Goal: Transaction & Acquisition: Obtain resource

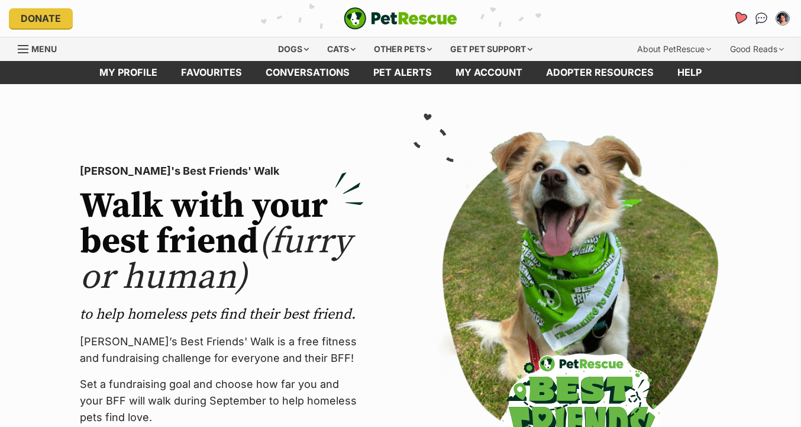
click at [737, 15] on icon "Favourites" at bounding box center [740, 18] width 14 height 14
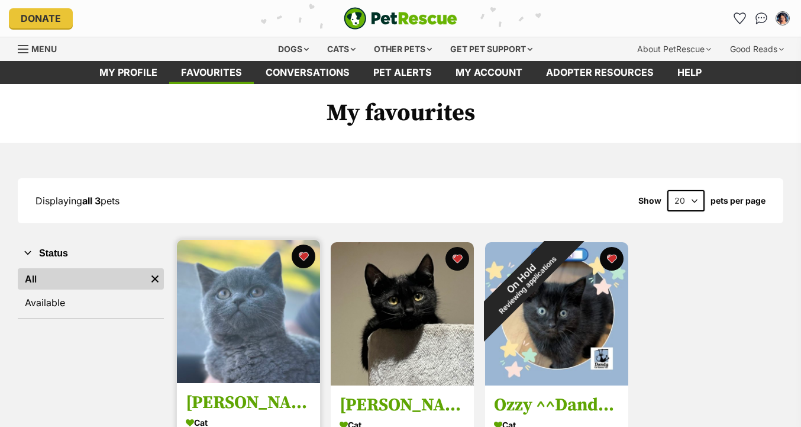
click at [219, 317] on img at bounding box center [248, 311] width 143 height 143
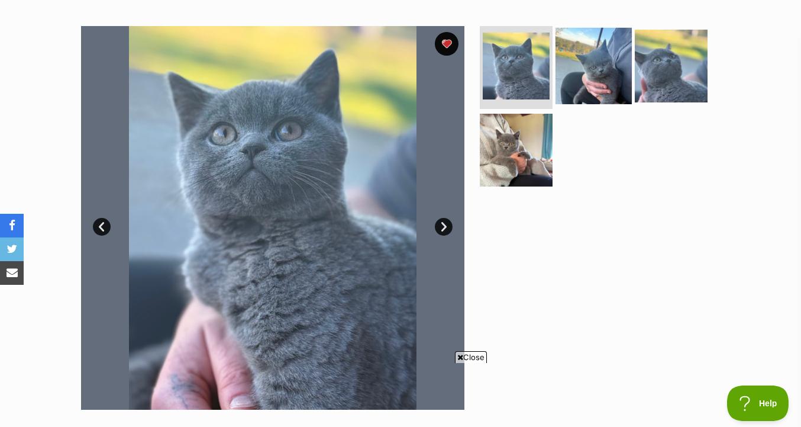
click at [603, 80] on img at bounding box center [594, 66] width 76 height 76
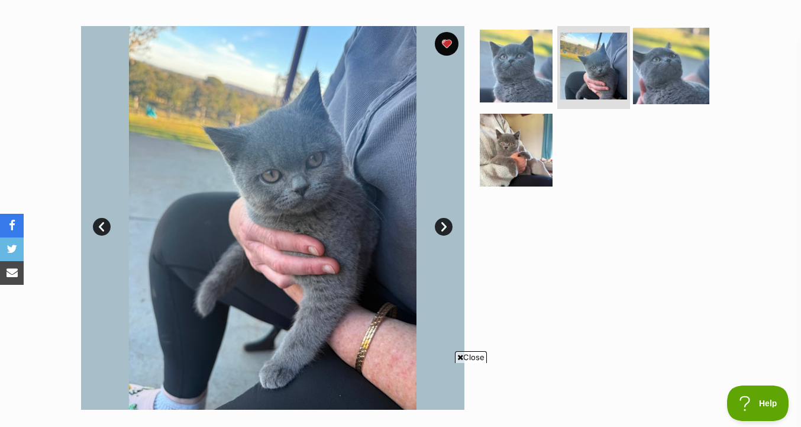
click at [664, 82] on img at bounding box center [671, 66] width 76 height 76
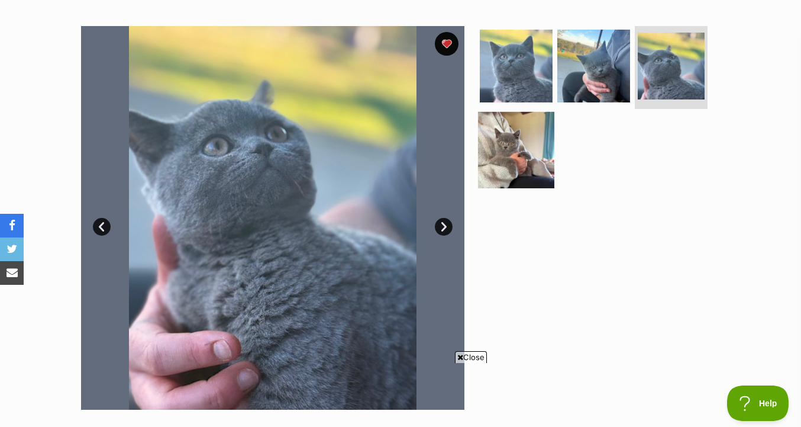
click at [536, 137] on img at bounding box center [516, 149] width 76 height 76
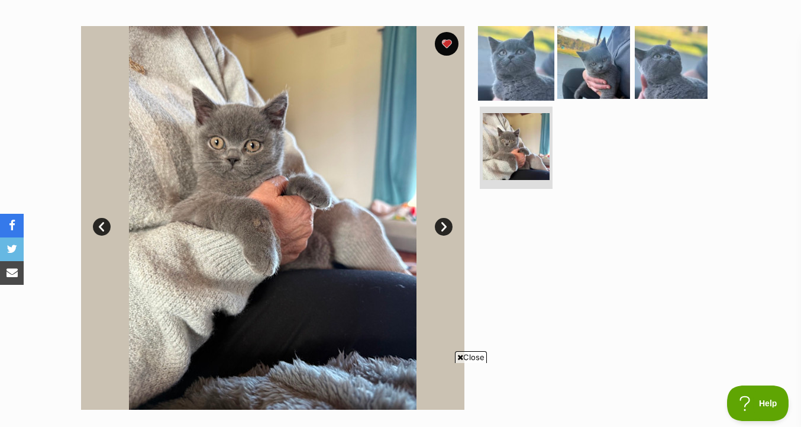
click at [518, 68] on img at bounding box center [516, 62] width 76 height 76
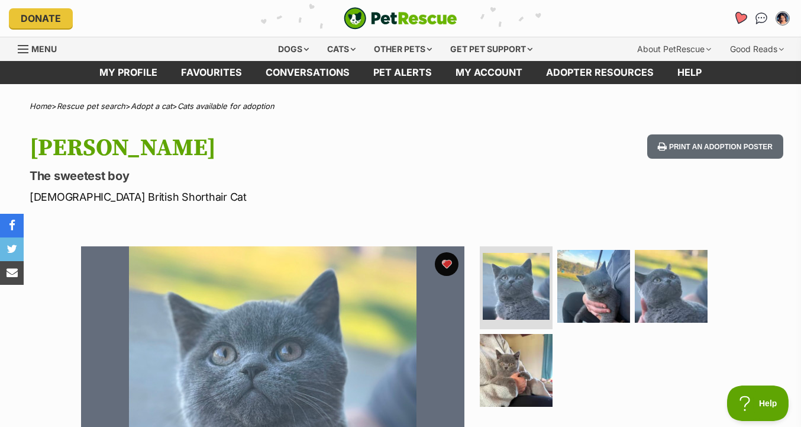
click at [744, 18] on icon "Favourites" at bounding box center [740, 18] width 14 height 14
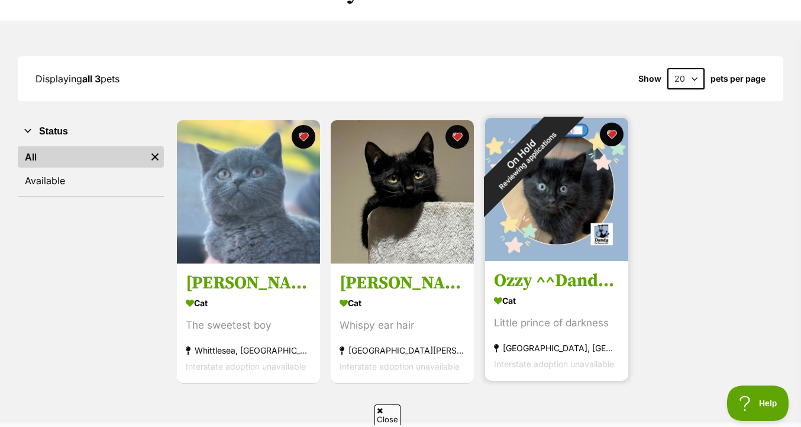
scroll to position [122, 0]
click at [523, 227] on img at bounding box center [556, 188] width 143 height 143
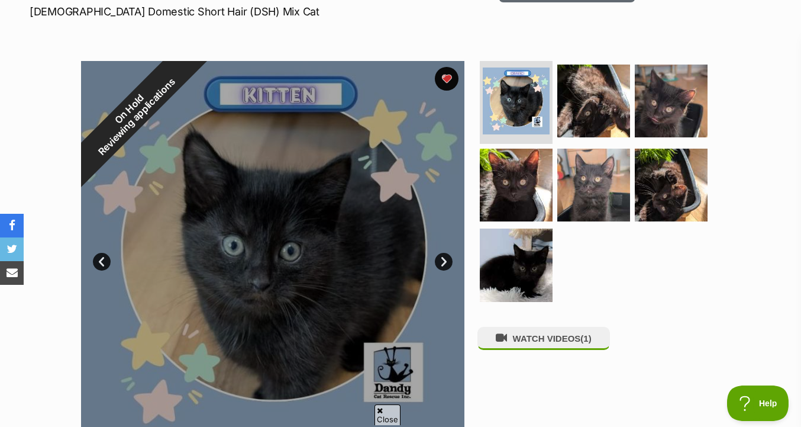
scroll to position [188, 0]
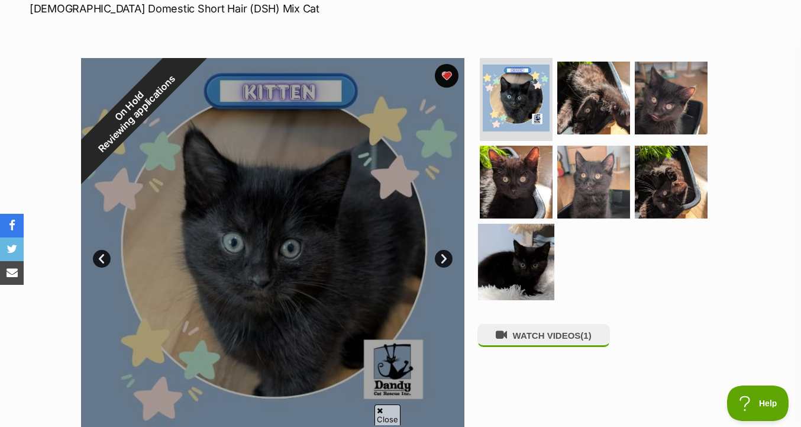
click at [515, 263] on img at bounding box center [516, 262] width 76 height 76
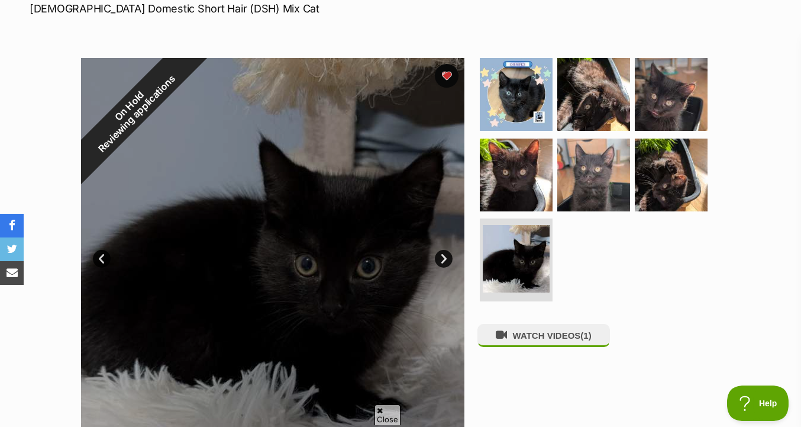
scroll to position [0, 0]
click at [537, 331] on button "WATCH VIDEOS (1)" at bounding box center [544, 335] width 133 height 23
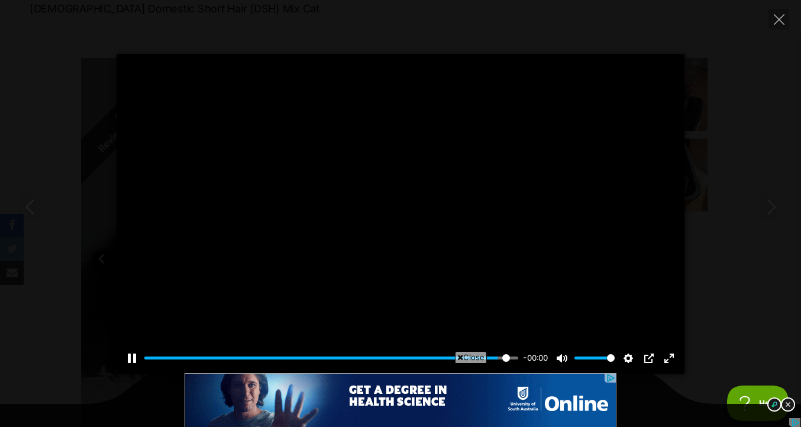
type input "100"
click at [776, 22] on icon "Close" at bounding box center [779, 19] width 11 height 11
